Goal: Information Seeking & Learning: Learn about a topic

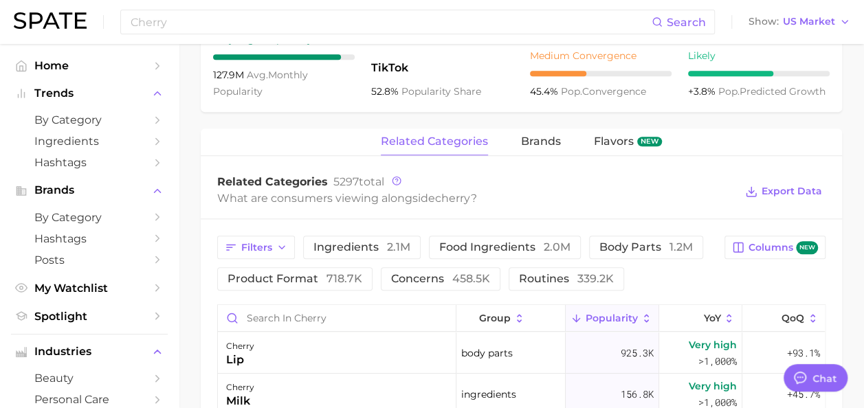
scroll to position [584, 0]
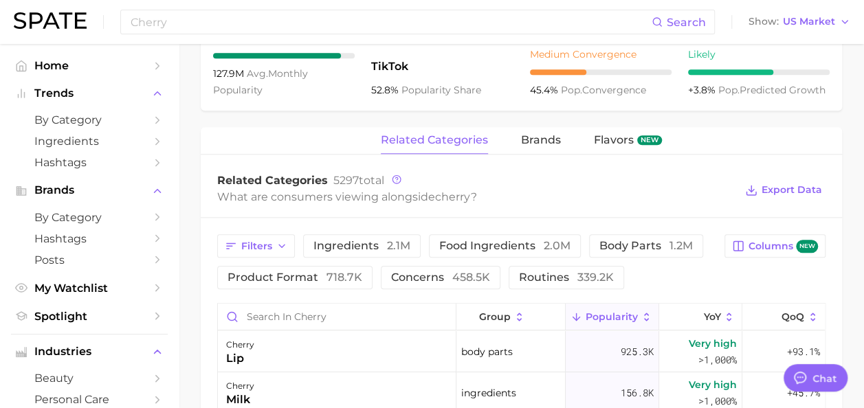
type textarea "x"
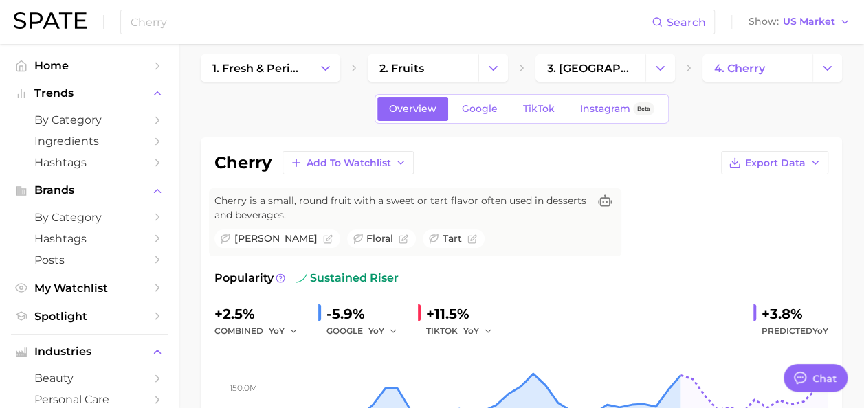
scroll to position [0, 0]
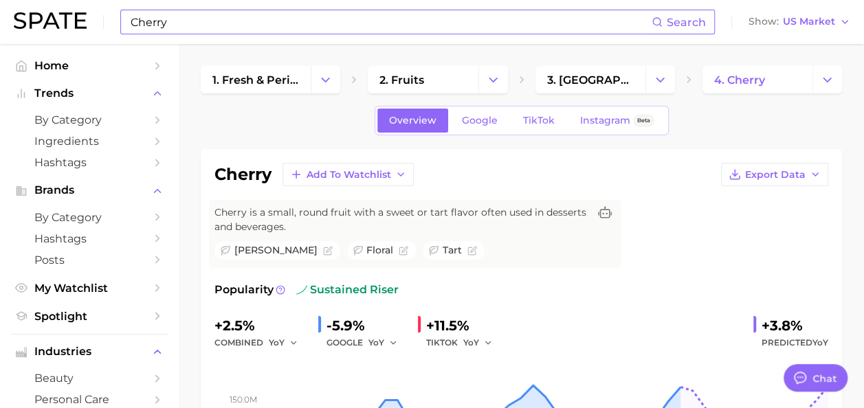
click at [261, 30] on input "Cherry" at bounding box center [390, 21] width 522 height 23
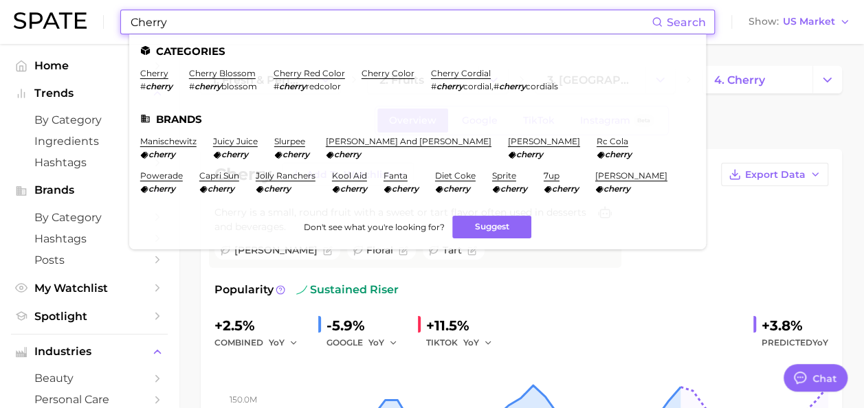
drag, startPoint x: 260, startPoint y: 26, endPoint x: -67, endPoint y: 17, distance: 327.4
click at [0, 17] on html "Cherry Search Categories cherry # cherry cherry blossom # cherry blossom cherry…" at bounding box center [432, 204] width 864 height 408
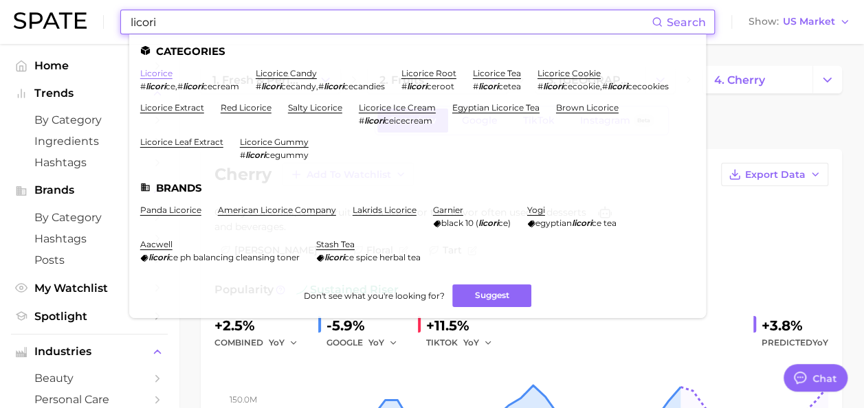
click at [157, 73] on link "licorice" at bounding box center [156, 73] width 32 height 10
drag, startPoint x: 276, startPoint y: 26, endPoint x: 34, endPoint y: 19, distance: 242.1
click at [30, 21] on div "licori Search Categories licorice # licori ce , # licori cecream licorice candy…" at bounding box center [432, 22] width 837 height 44
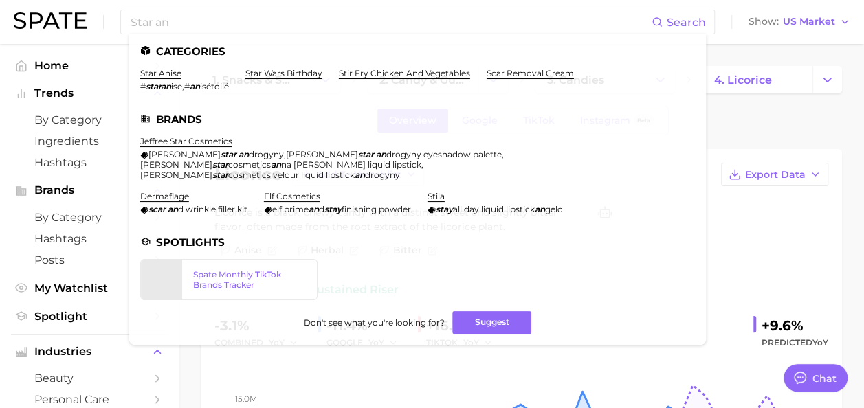
click at [156, 75] on link "star anise" at bounding box center [160, 73] width 41 height 10
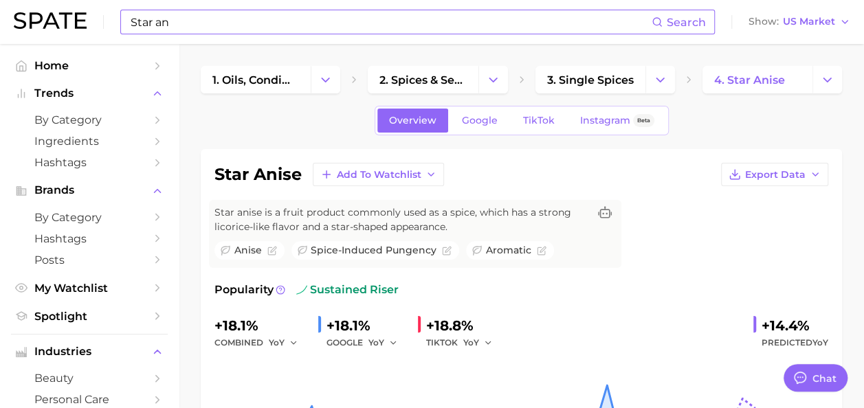
click at [191, 23] on input "Star an" at bounding box center [390, 21] width 522 height 23
type input "S"
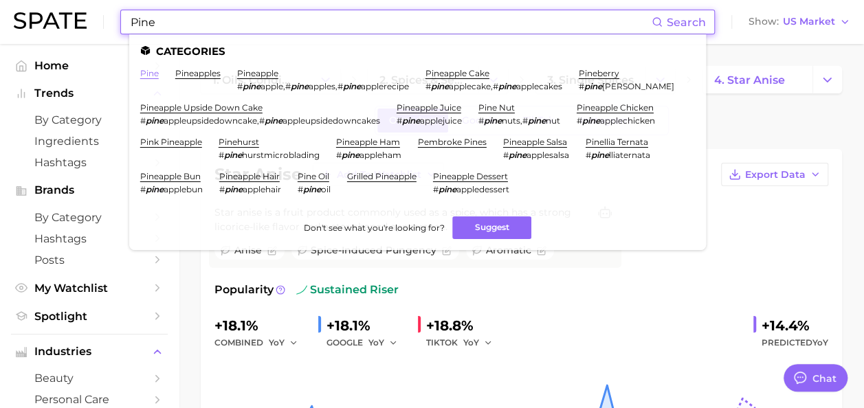
click at [148, 68] on link "pine" at bounding box center [149, 73] width 19 height 10
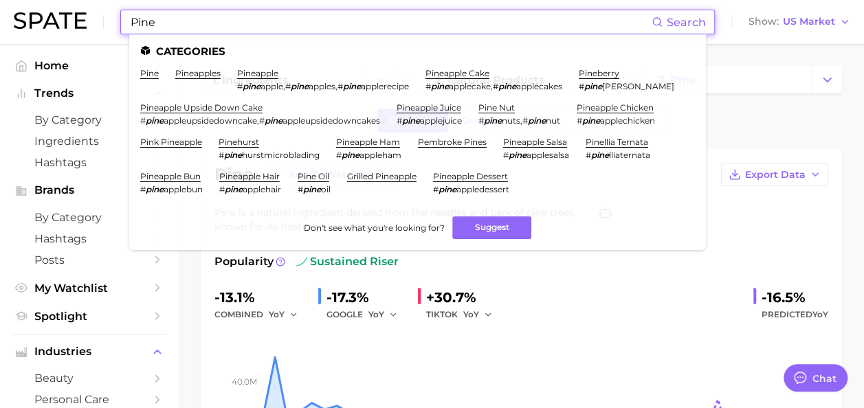
drag, startPoint x: 192, startPoint y: 23, endPoint x: 50, endPoint y: 19, distance: 141.7
click at [50, 19] on div "Pine Search Categories pine pineapples pineapple # pine apple , # pine apples ,…" at bounding box center [432, 22] width 837 height 44
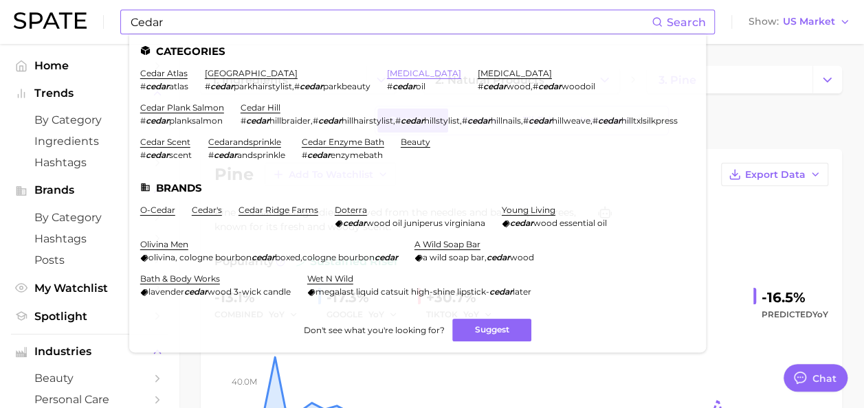
click at [421, 78] on link "[MEDICAL_DATA]" at bounding box center [424, 73] width 74 height 10
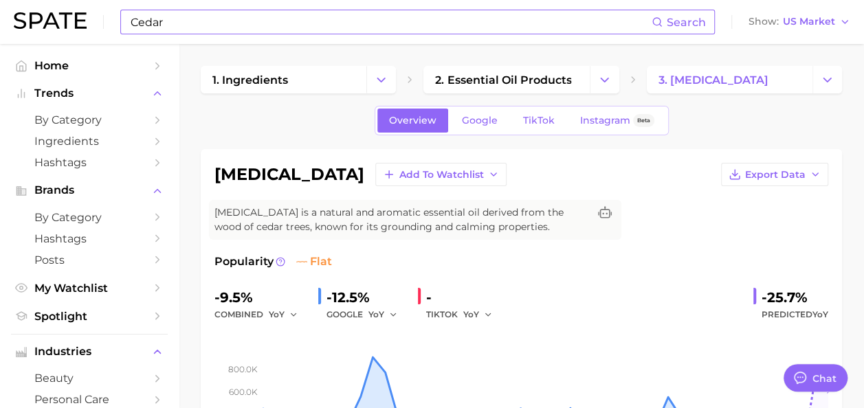
click at [290, 19] on input "Cedar" at bounding box center [390, 21] width 522 height 23
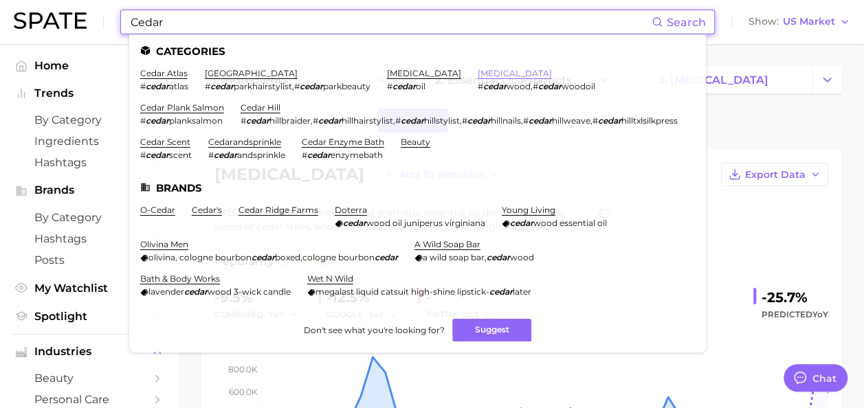
click at [489, 74] on link "[MEDICAL_DATA]" at bounding box center [515, 73] width 74 height 10
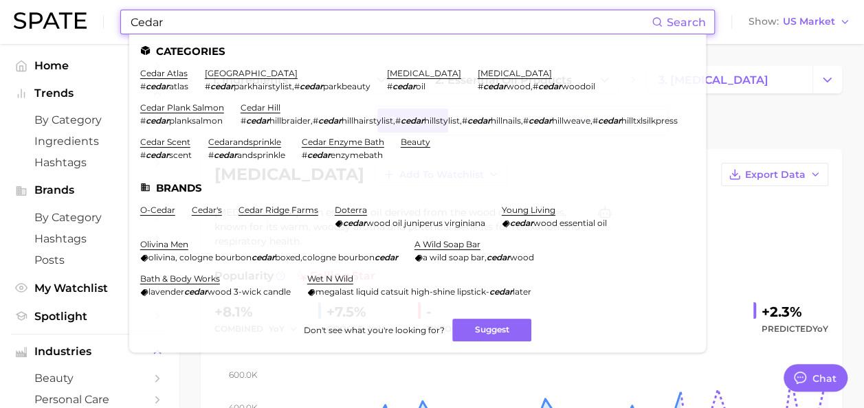
drag, startPoint x: 167, startPoint y: 15, endPoint x: -166, endPoint y: 8, distance: 332.8
click at [0, 8] on html "Cedar Search Categories cedar atlas # cedar atlas [GEOGRAPHIC_DATA] # cedar par…" at bounding box center [432, 204] width 864 height 408
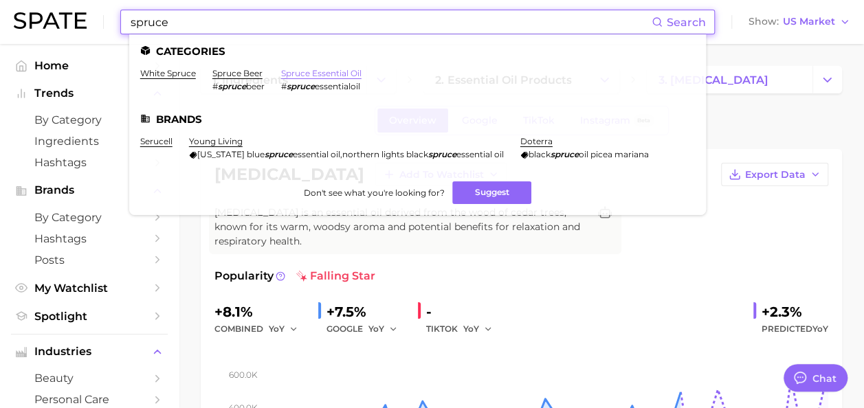
click at [319, 74] on link "spruce essential oil" at bounding box center [321, 73] width 80 height 10
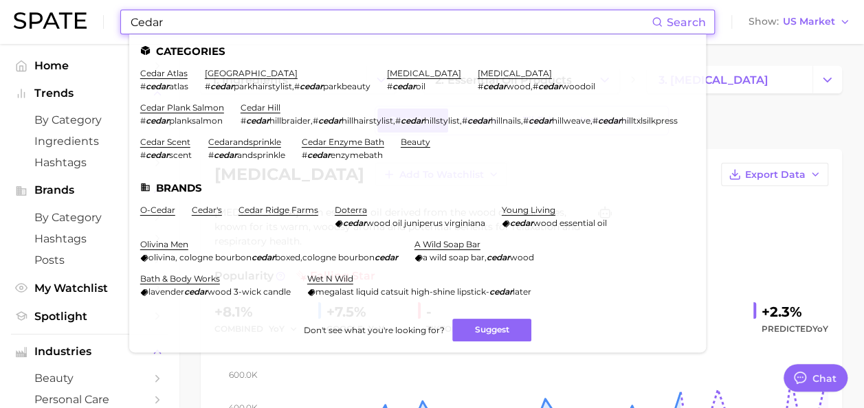
click at [194, 21] on input "Cedar" at bounding box center [390, 21] width 522 height 23
drag, startPoint x: 194, startPoint y: 21, endPoint x: -3, endPoint y: 11, distance: 196.8
click at [0, 11] on html "Cedar Search Categories cedar atlas # cedar atlas [GEOGRAPHIC_DATA] # cedar par…" at bounding box center [432, 204] width 864 height 408
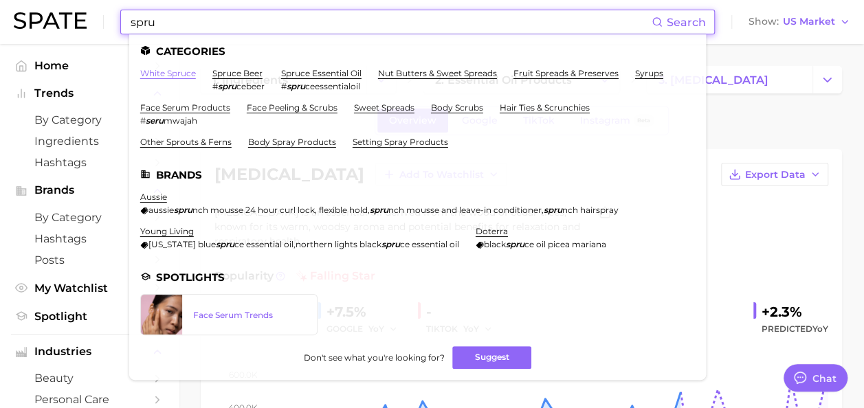
click at [165, 71] on link "white spruce" at bounding box center [168, 73] width 56 height 10
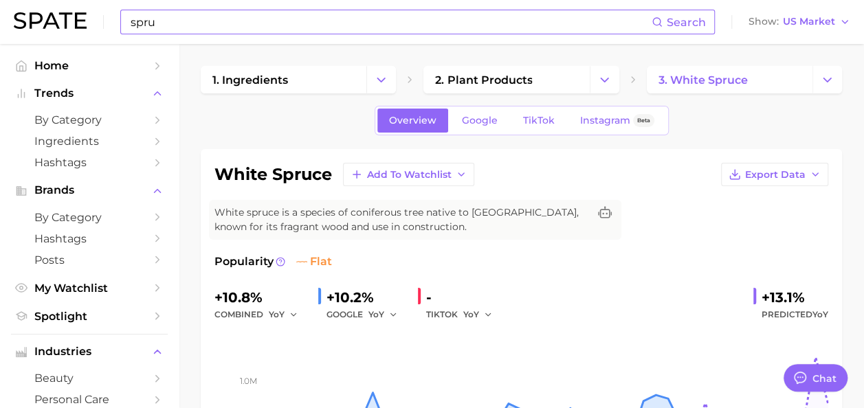
click at [234, 25] on input "spru" at bounding box center [390, 21] width 522 height 23
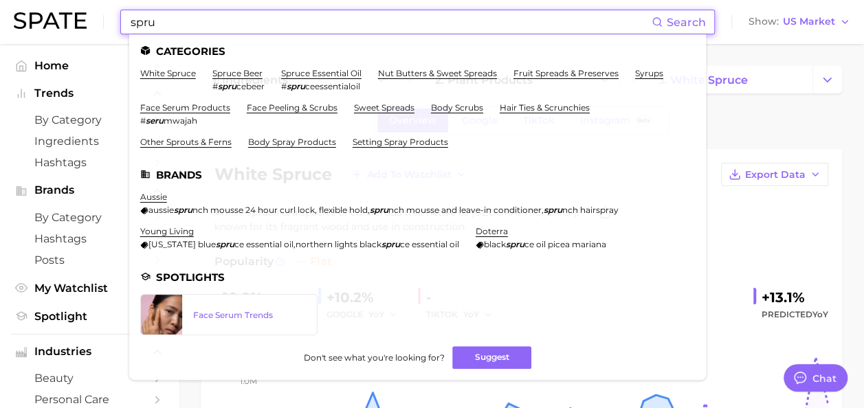
drag, startPoint x: 159, startPoint y: 21, endPoint x: 34, endPoint y: 16, distance: 124.5
click at [41, 18] on div "spru Search Categories white spruce spruce beer # spru cebeer spruce essential …" at bounding box center [432, 22] width 837 height 44
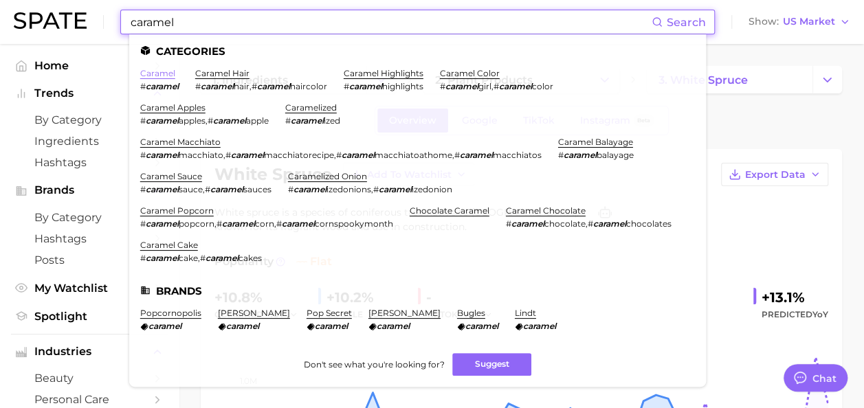
click at [153, 76] on link "caramel" at bounding box center [157, 73] width 35 height 10
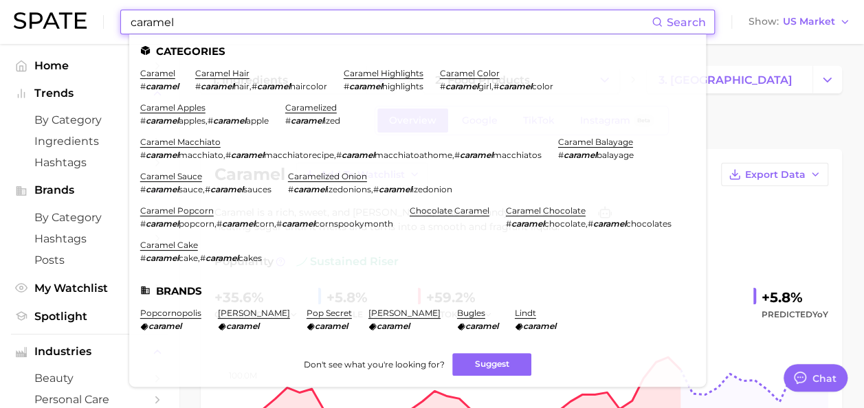
drag, startPoint x: 104, startPoint y: 10, endPoint x: -33, endPoint y: 7, distance: 136.8
click at [0, 7] on html "caramel Search Categories caramel # caramel caramel hair # caramel hair , # car…" at bounding box center [432, 204] width 864 height 408
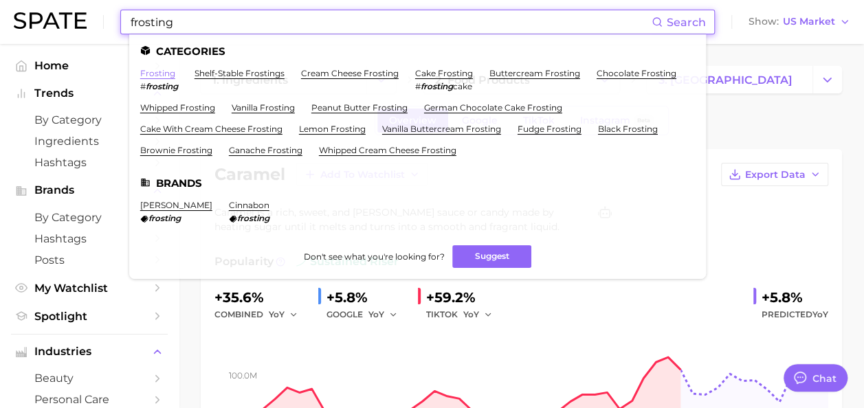
type input "frosting"
click at [148, 71] on link "frosting" at bounding box center [157, 73] width 35 height 10
